Goal: Navigation & Orientation: Find specific page/section

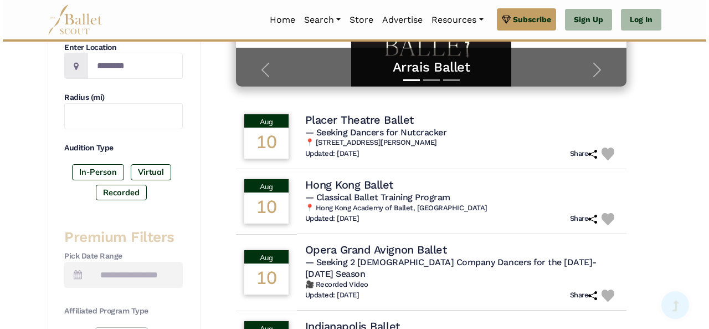
scroll to position [269, 0]
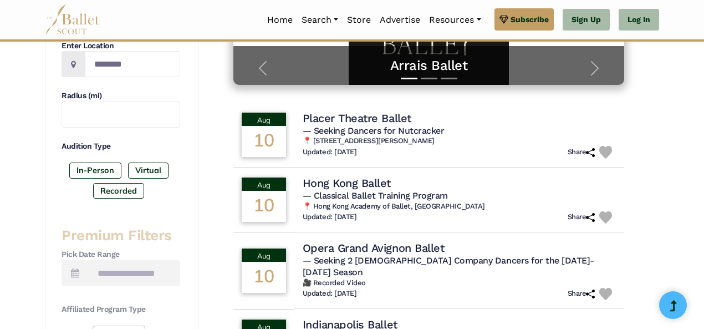
click at [614, 152] on div at bounding box center [607, 152] width 17 height 13
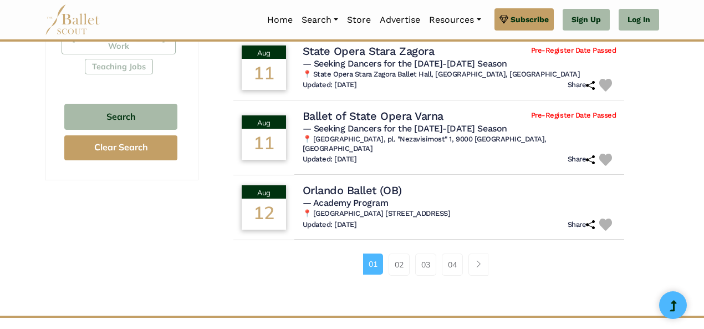
scroll to position [736, 0]
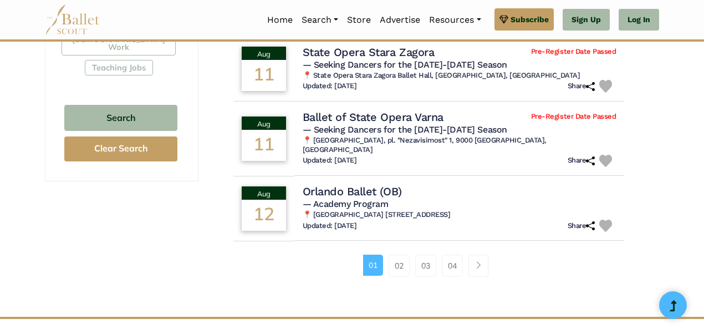
click at [399, 254] on link "02" at bounding box center [398, 265] width 21 height 22
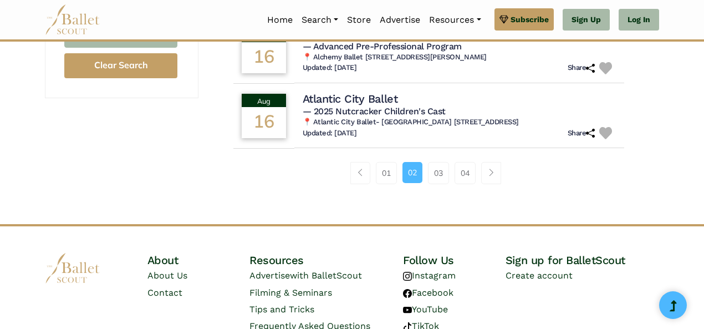
scroll to position [818, 0]
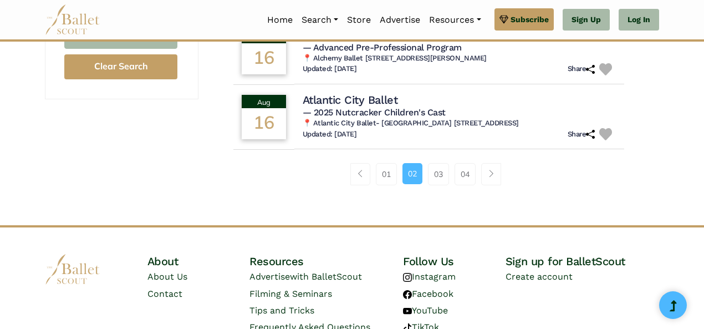
click at [492, 173] on span "Page navigation example" at bounding box center [491, 174] width 8 height 8
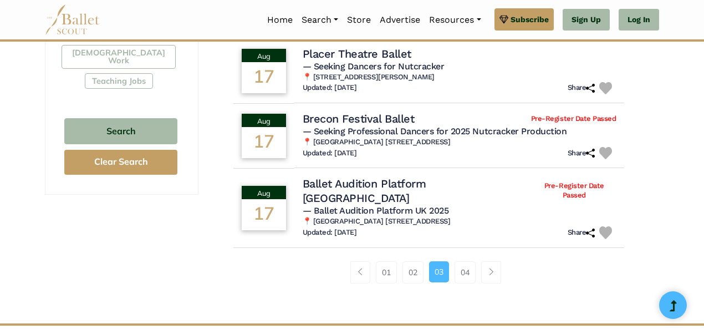
scroll to position [694, 0]
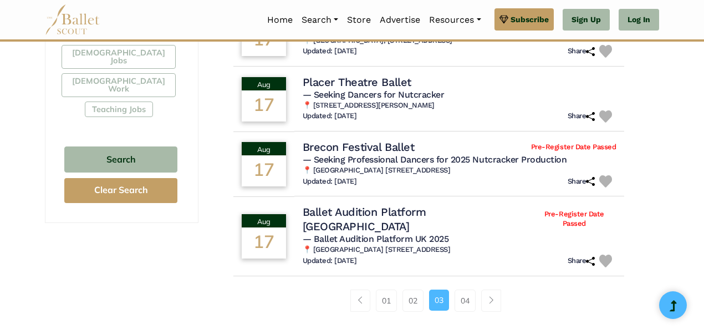
click at [460, 290] on link "04" at bounding box center [464, 300] width 21 height 22
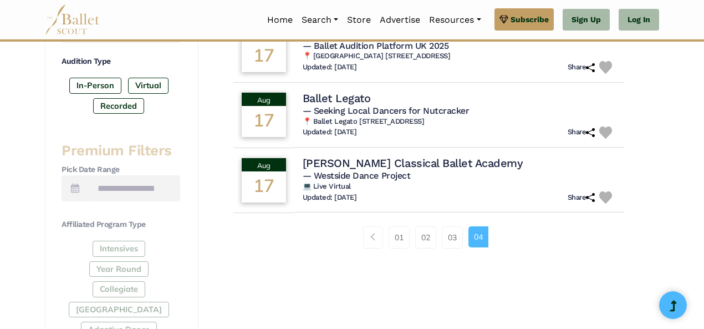
scroll to position [351, 0]
